Goal: Navigation & Orientation: Find specific page/section

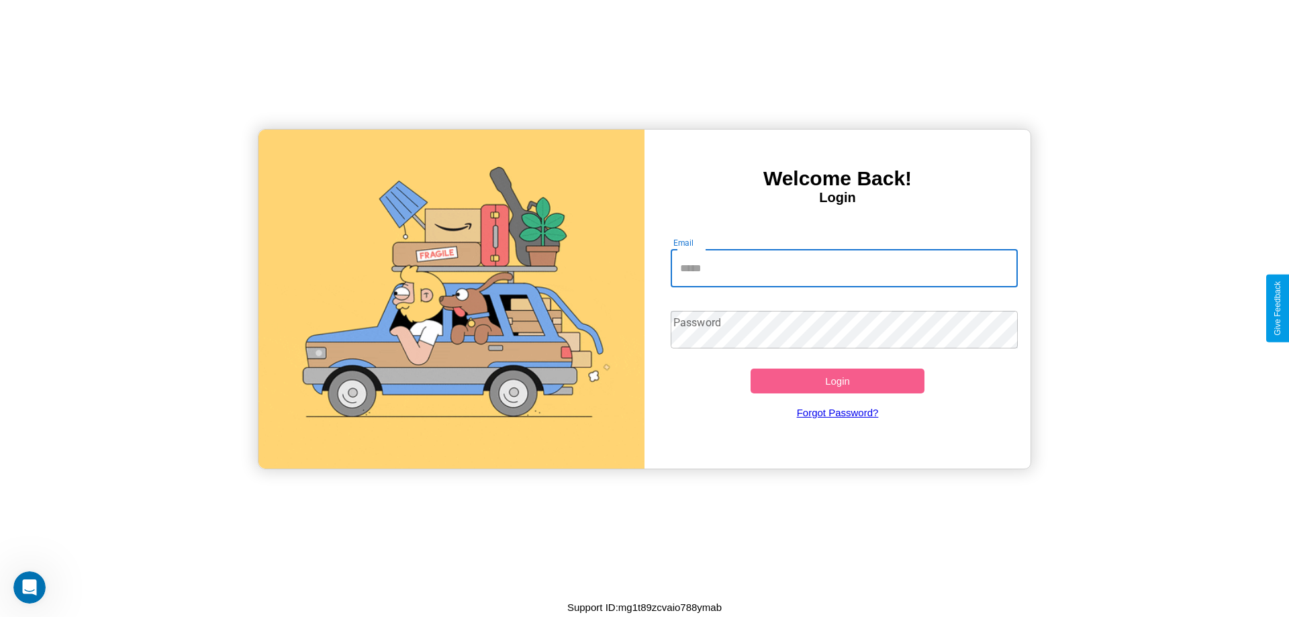
click at [844, 268] on input "Email" at bounding box center [845, 269] width 348 height 38
type input "**********"
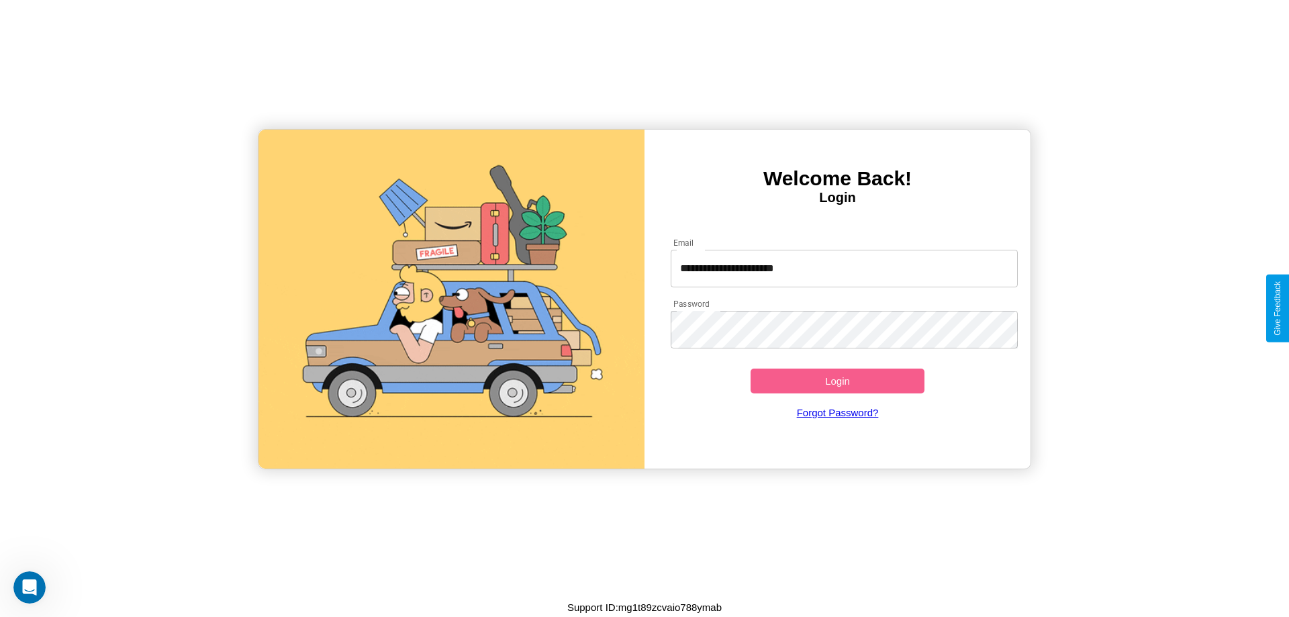
click at [837, 381] on button "Login" at bounding box center [838, 381] width 174 height 25
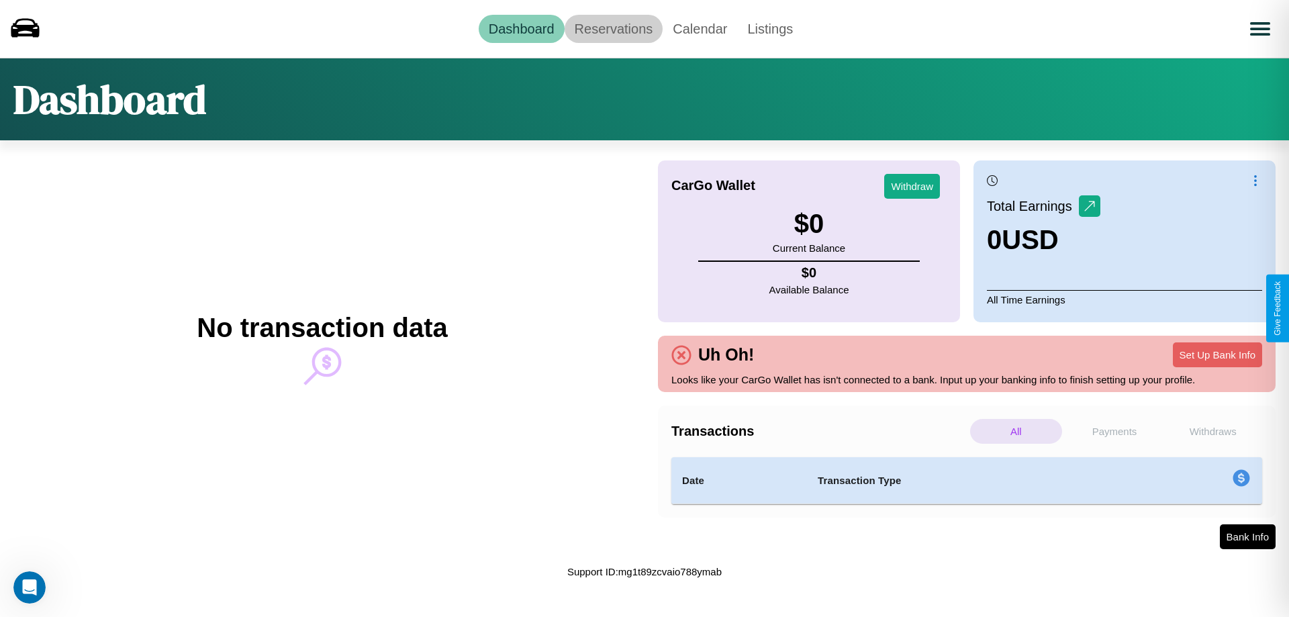
click at [613, 28] on link "Reservations" at bounding box center [614, 29] width 99 height 28
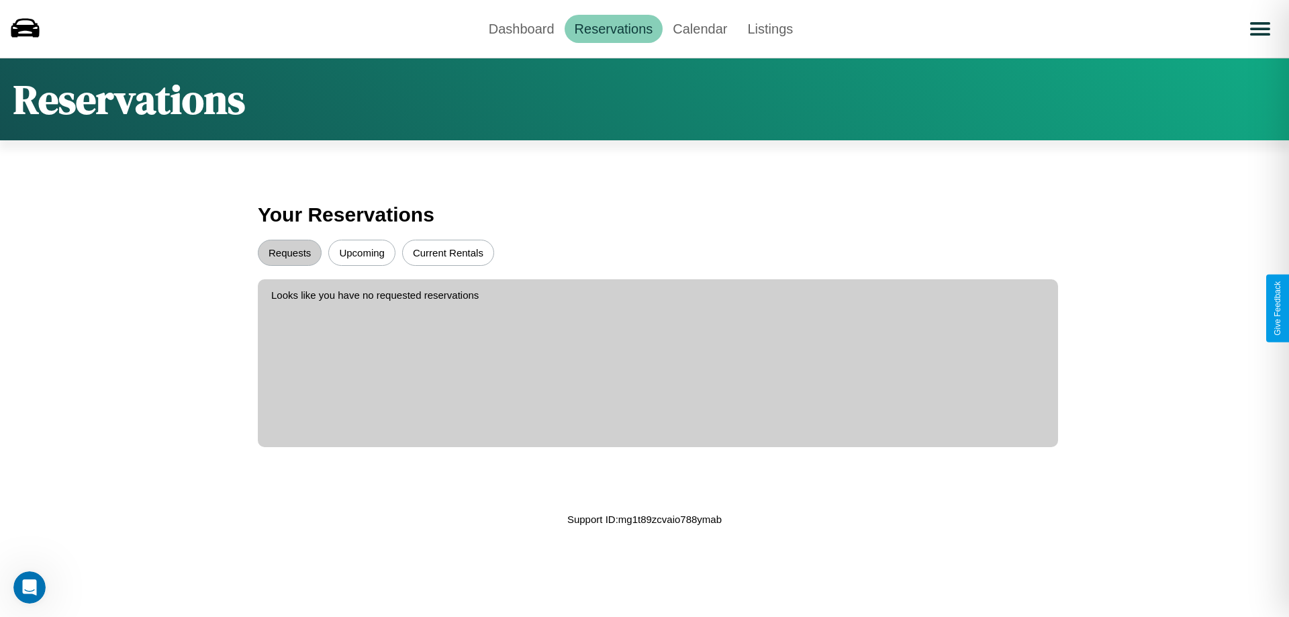
click at [362, 252] on button "Upcoming" at bounding box center [361, 253] width 67 height 26
click at [289, 252] on button "Requests" at bounding box center [290, 253] width 64 height 26
click at [700, 28] on link "Calendar" at bounding box center [700, 29] width 75 height 28
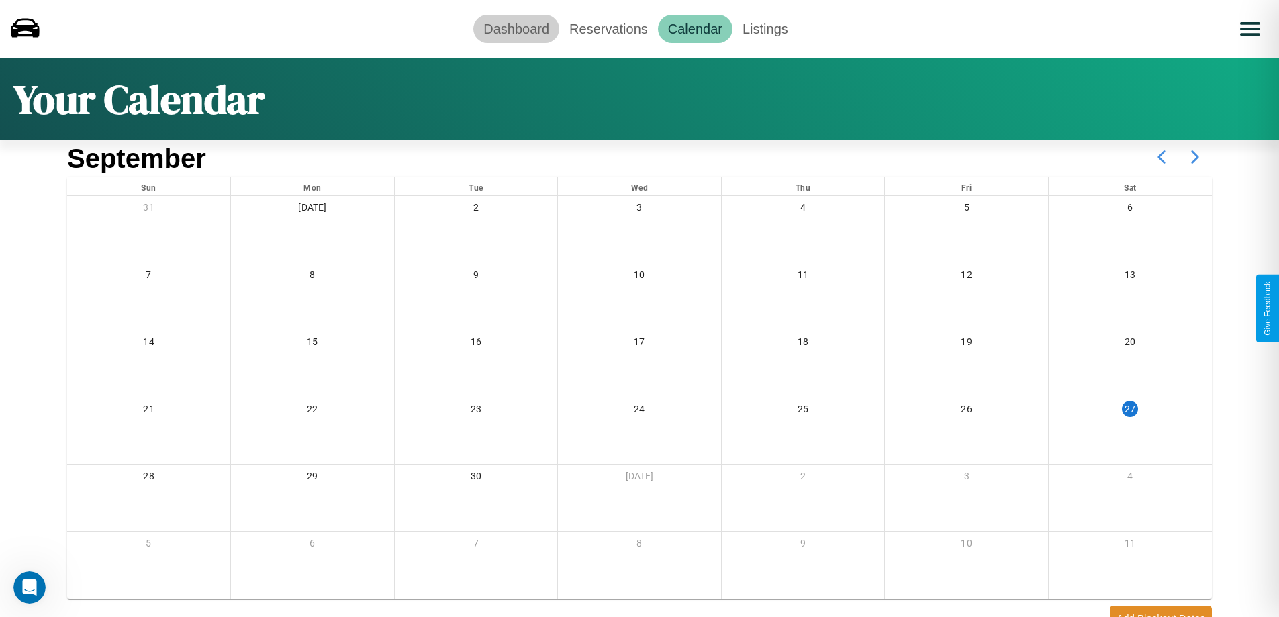
click at [516, 28] on link "Dashboard" at bounding box center [516, 29] width 86 height 28
